Goal: Check status: Check status

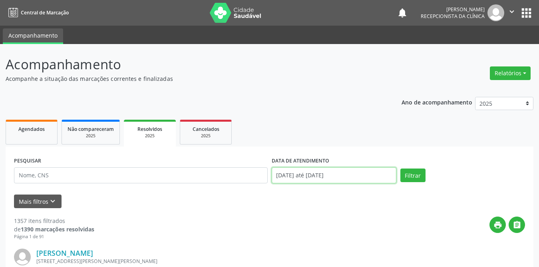
click at [305, 174] on input "[DATE] até [DATE]" at bounding box center [334, 175] width 125 height 16
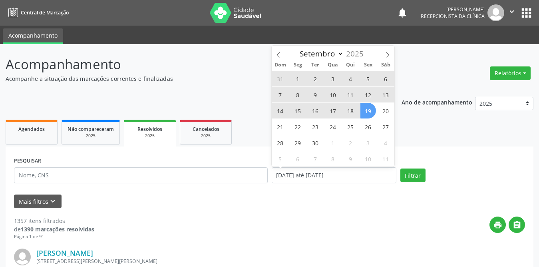
click at [299, 76] on span "1" at bounding box center [298, 79] width 16 height 16
type input "[DATE]"
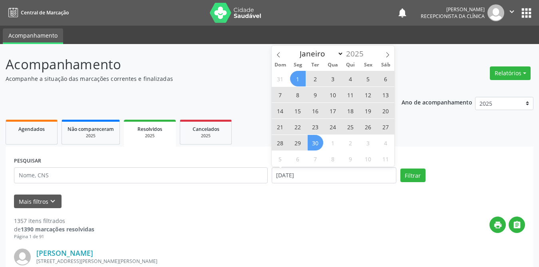
click at [313, 146] on span "30" at bounding box center [316, 143] width 16 height 16
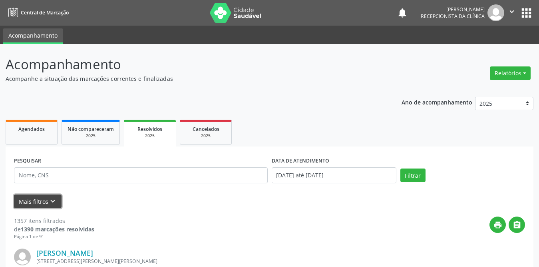
click at [50, 201] on icon "keyboard_arrow_down" at bounding box center [52, 201] width 9 height 9
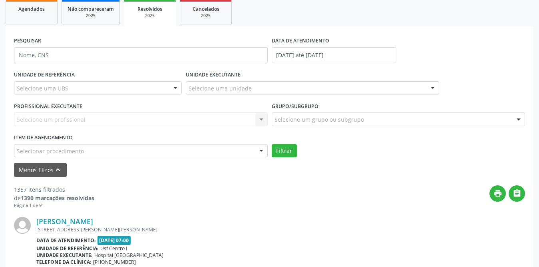
click at [68, 88] on div "Selecione uma UBS" at bounding box center [98, 88] width 168 height 14
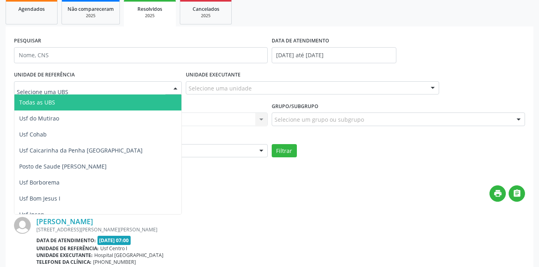
click at [59, 107] on span "Todas as UBS" at bounding box center [112, 102] width 196 height 16
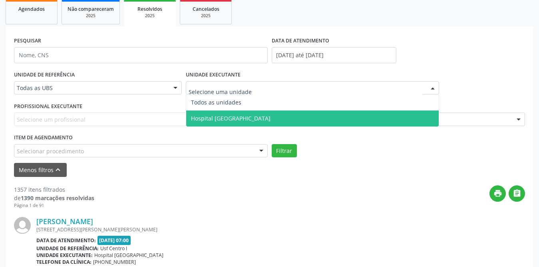
click at [225, 118] on span "Hospital [GEOGRAPHIC_DATA]" at bounding box center [231, 118] width 80 height 8
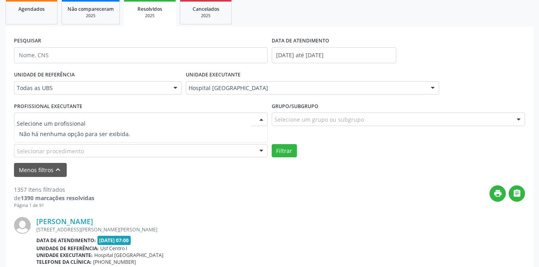
click at [203, 117] on div at bounding box center [141, 119] width 254 height 14
type input "y"
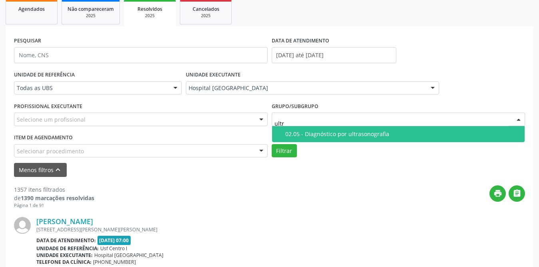
type input "ultra"
click at [331, 133] on div "02.05 - Diagnóstico por ultrasonografia" at bounding box center [402, 134] width 235 height 6
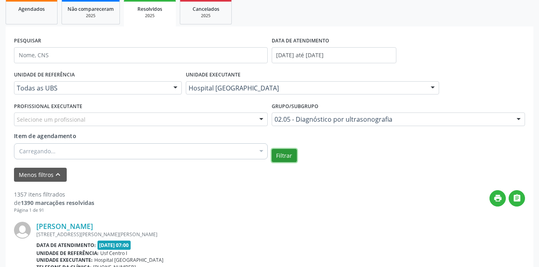
click at [287, 151] on button "Filtrar" at bounding box center [284, 156] width 25 height 14
